Goal: Transaction & Acquisition: Purchase product/service

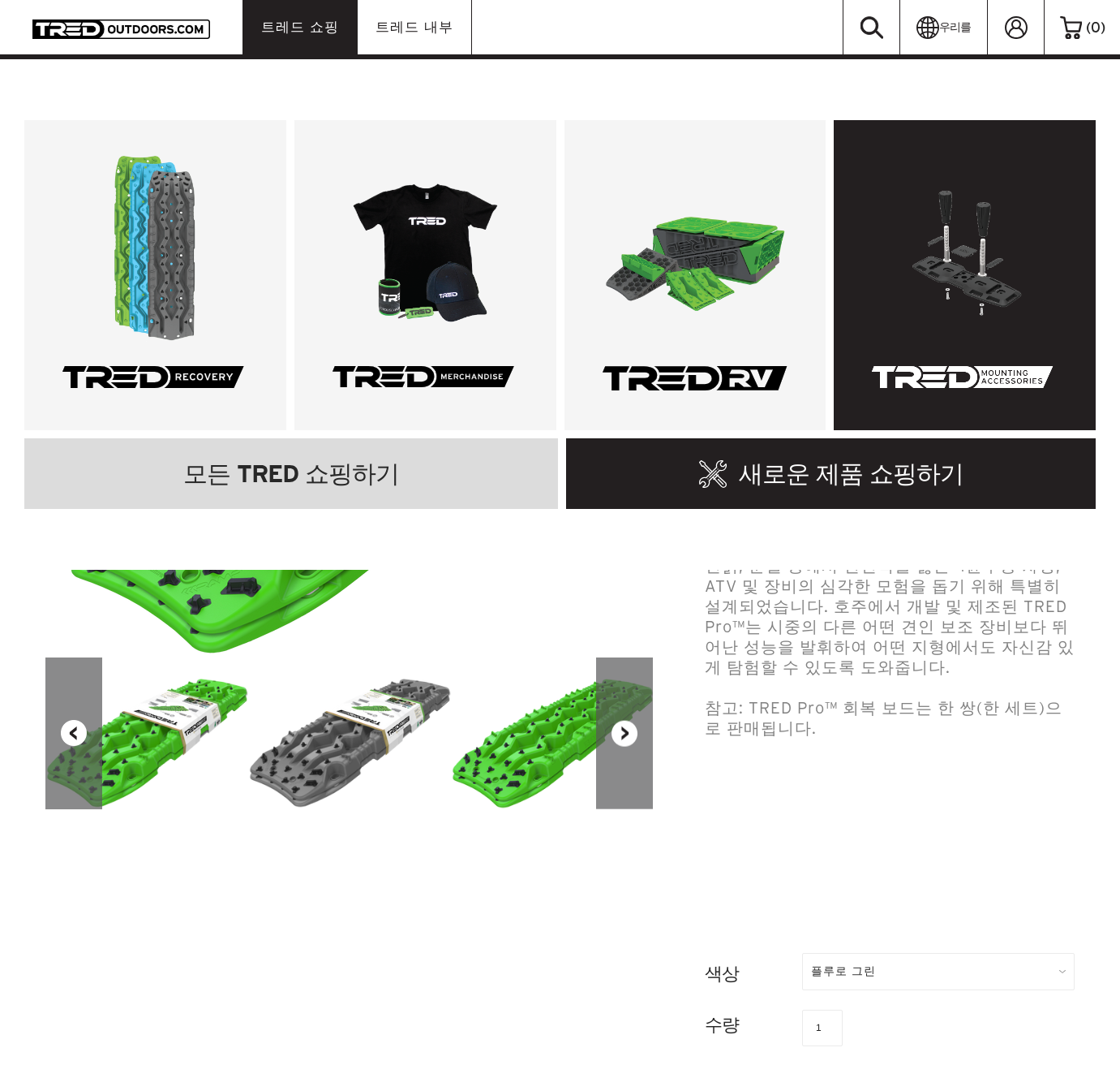
click at [969, 296] on link at bounding box center [964, 275] width 262 height 310
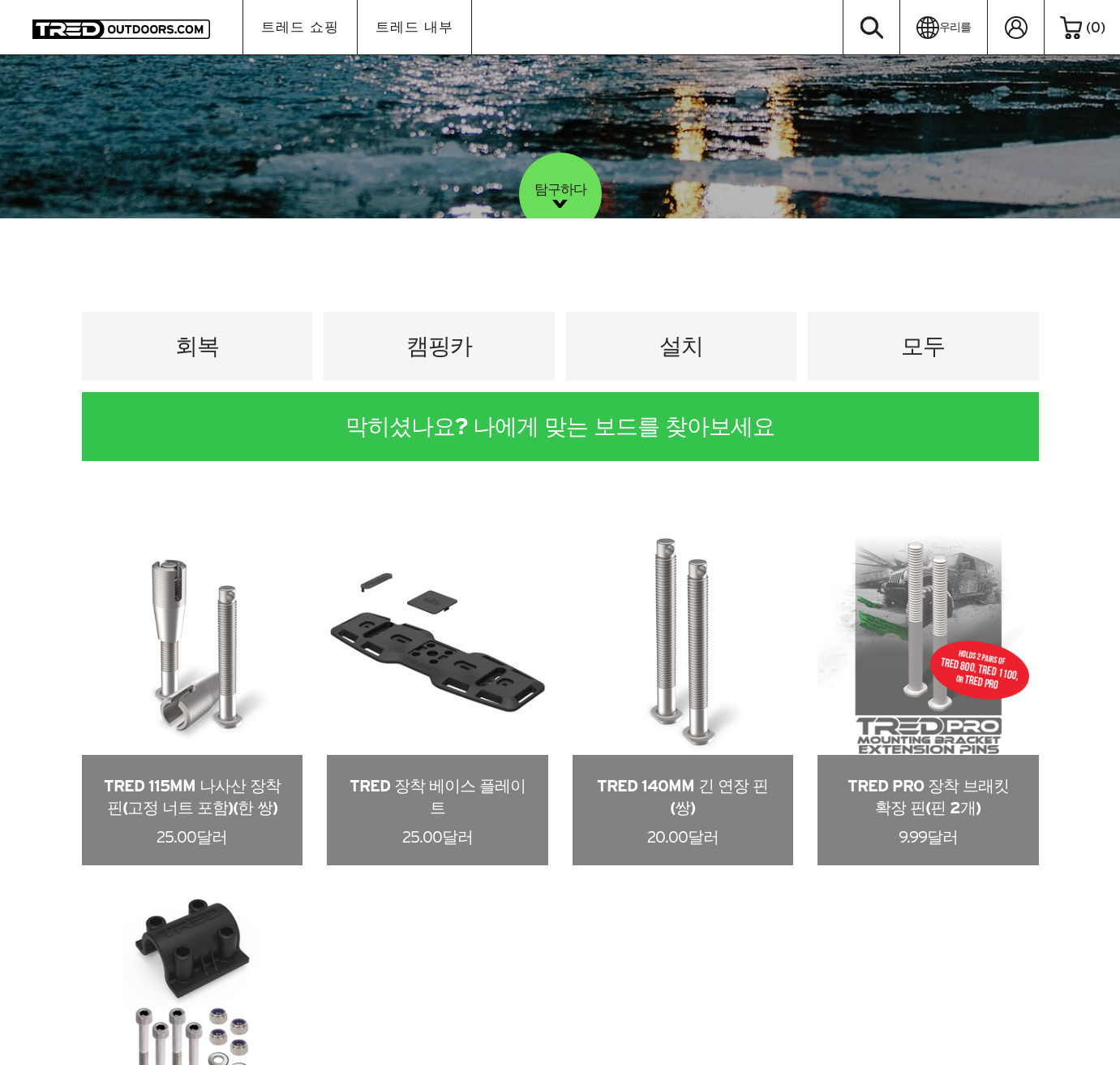
scroll to position [892, 0]
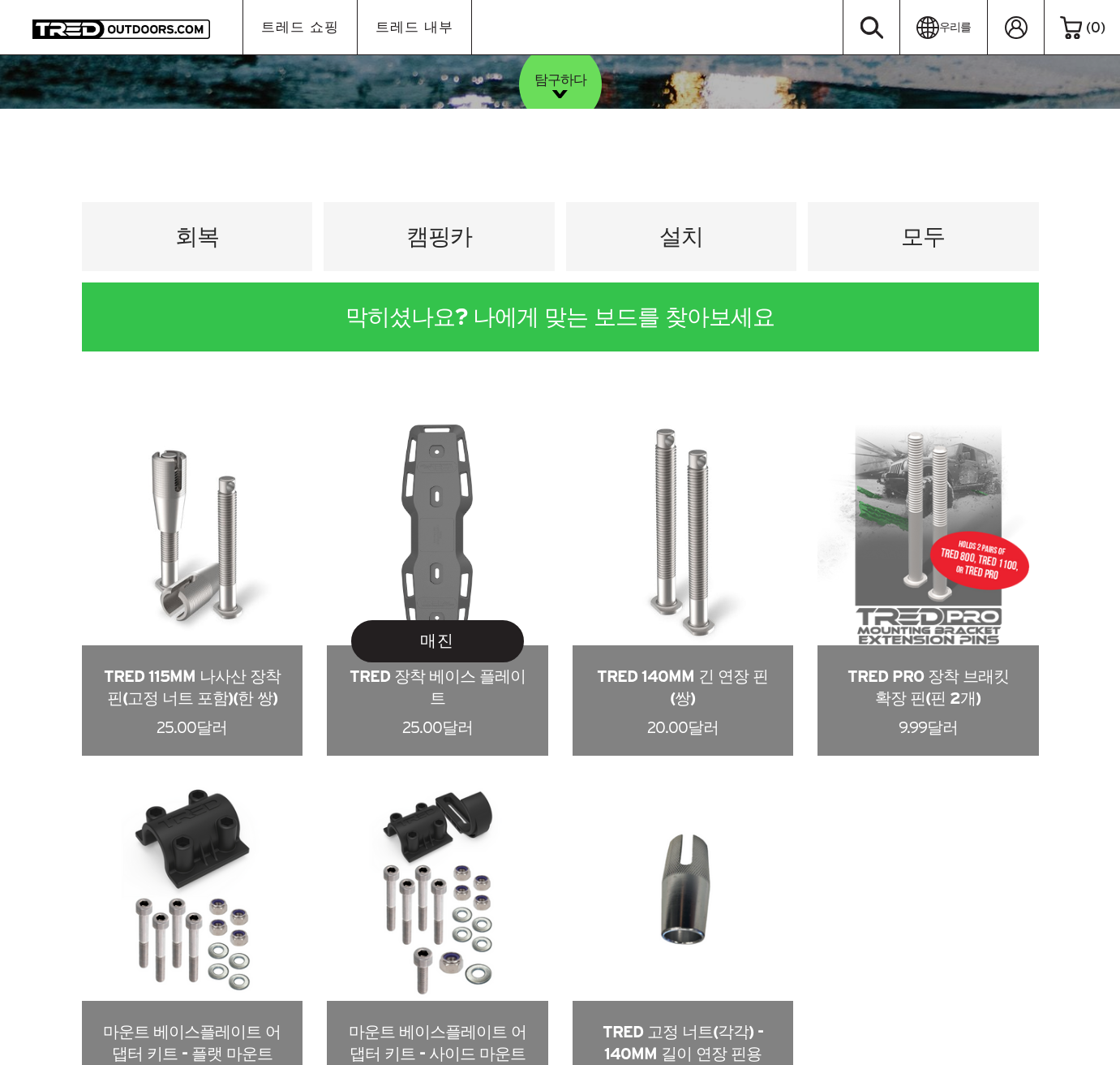
click at [435, 531] on link at bounding box center [438, 589] width 221 height 331
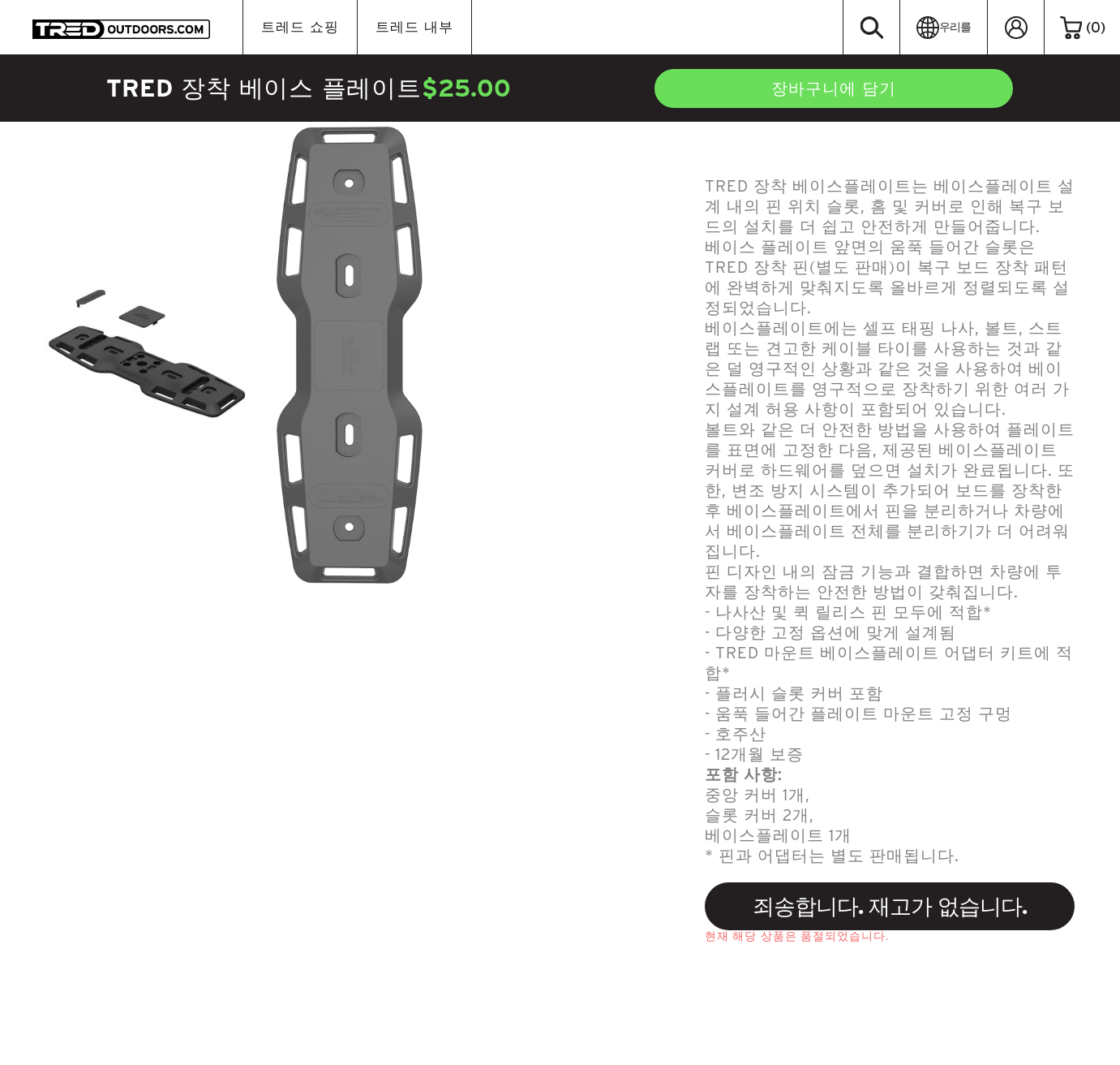
scroll to position [568, 0]
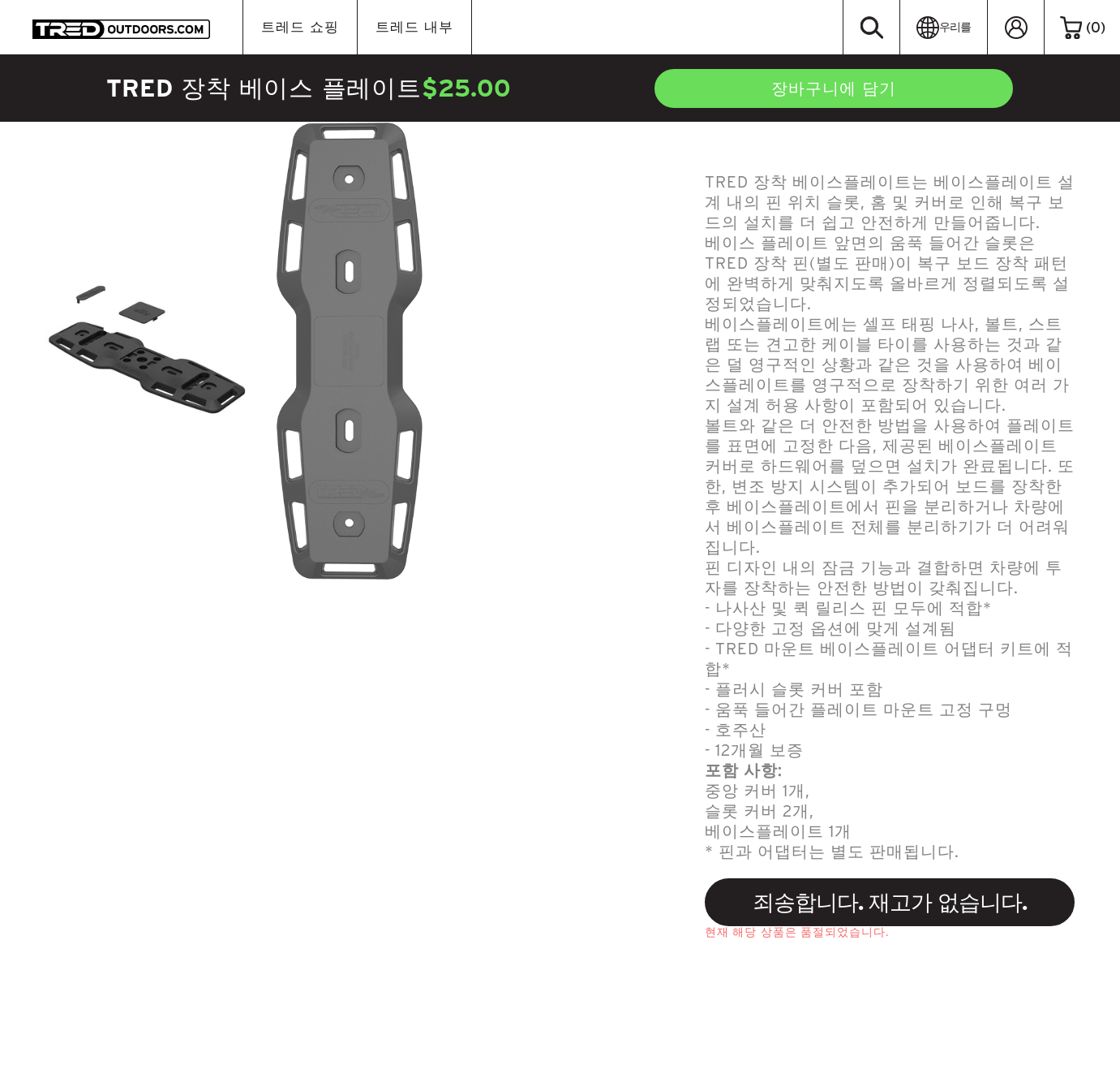
click at [344, 451] on img at bounding box center [350, 351] width 147 height 457
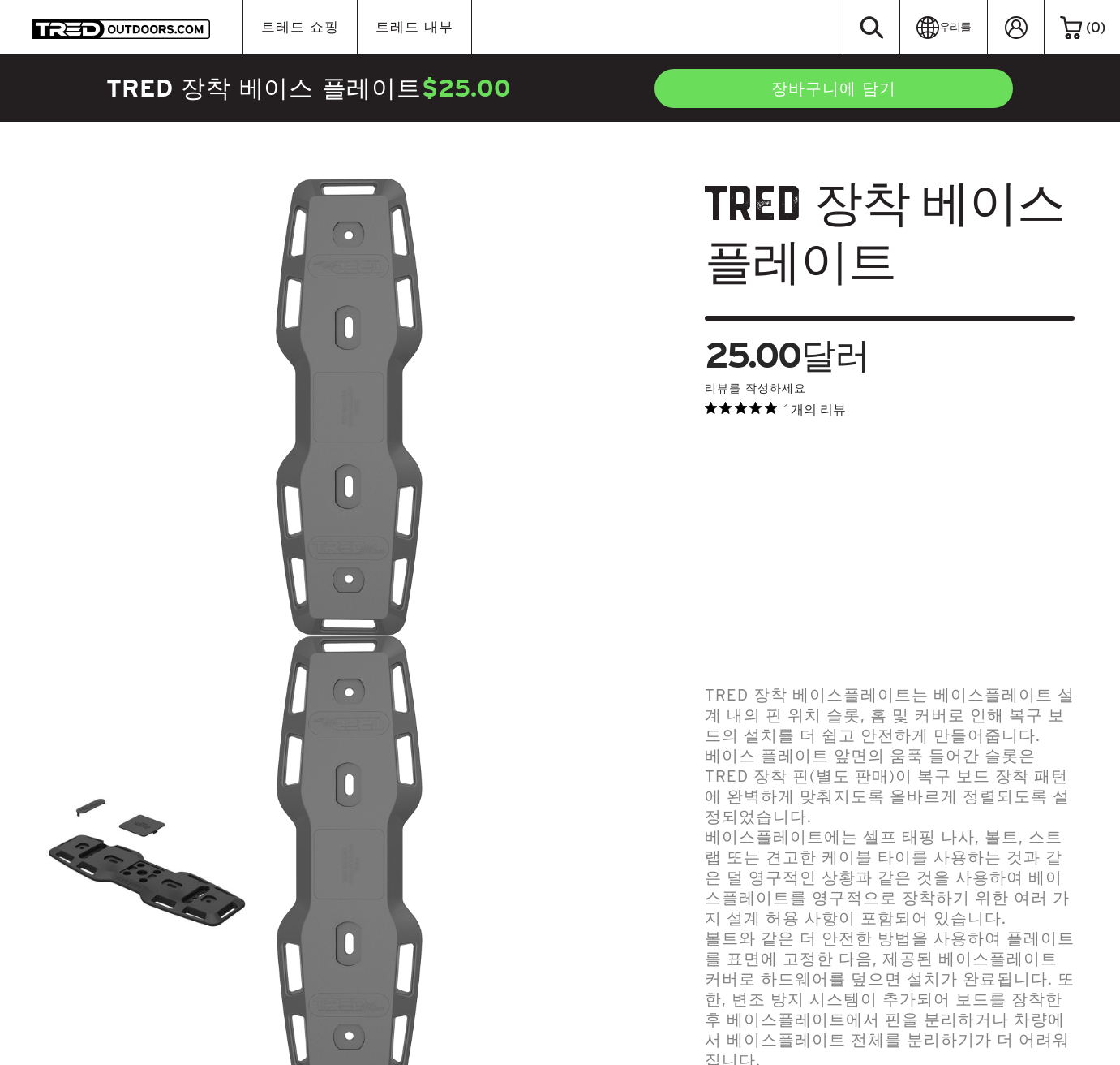
scroll to position [0, 0]
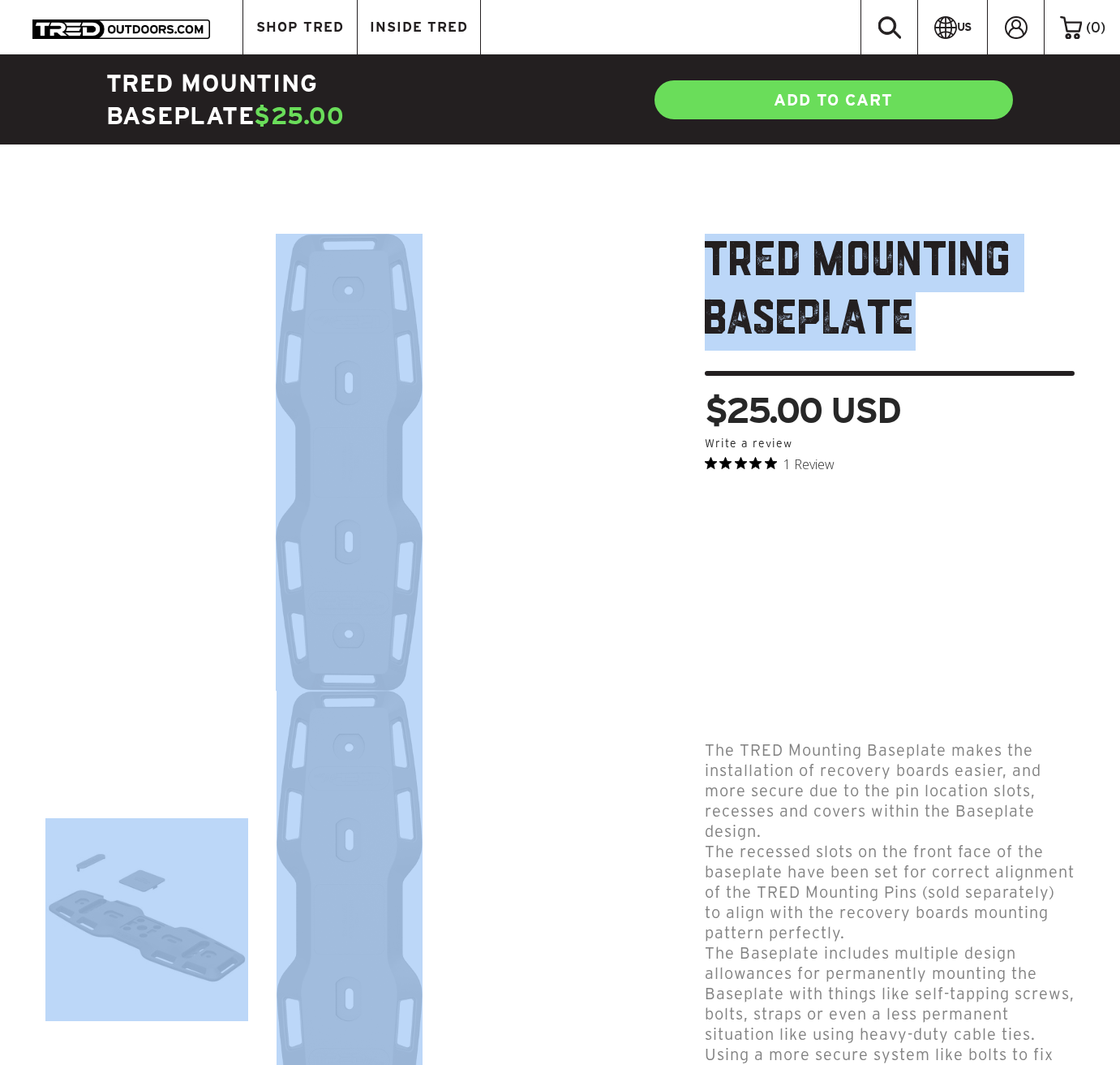
drag, startPoint x: 914, startPoint y: 321, endPoint x: 657, endPoint y: 267, distance: 262.6
click at [657, 267] on div "TRED Mounting Baseplate $25.00 USD 0.0 star rating Write a review 1 Review - Su…" at bounding box center [560, 947] width 1055 height 1427
click at [883, 328] on h1 "TRED Mounting Baseplate" at bounding box center [890, 304] width 370 height 142
click at [917, 335] on h1 "TRED Mounting Baseplate" at bounding box center [890, 304] width 370 height 142
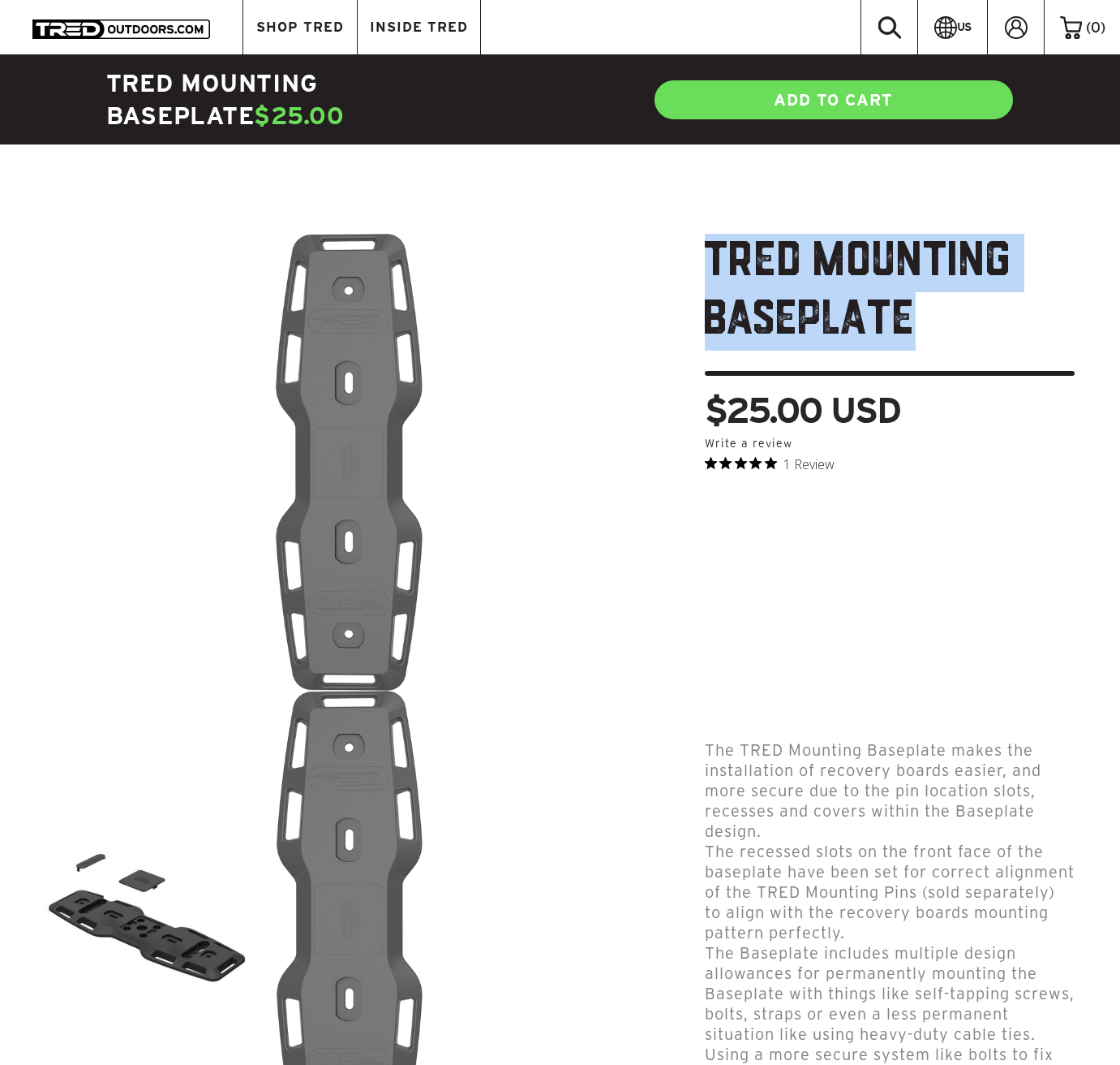
drag, startPoint x: 826, startPoint y: 325, endPoint x: 711, endPoint y: 260, distance: 132.1
click at [711, 260] on h1 "TRED Mounting Baseplate" at bounding box center [890, 304] width 370 height 142
copy h1 "TRED Mounting Baseplate"
